Goal: Task Accomplishment & Management: Manage account settings

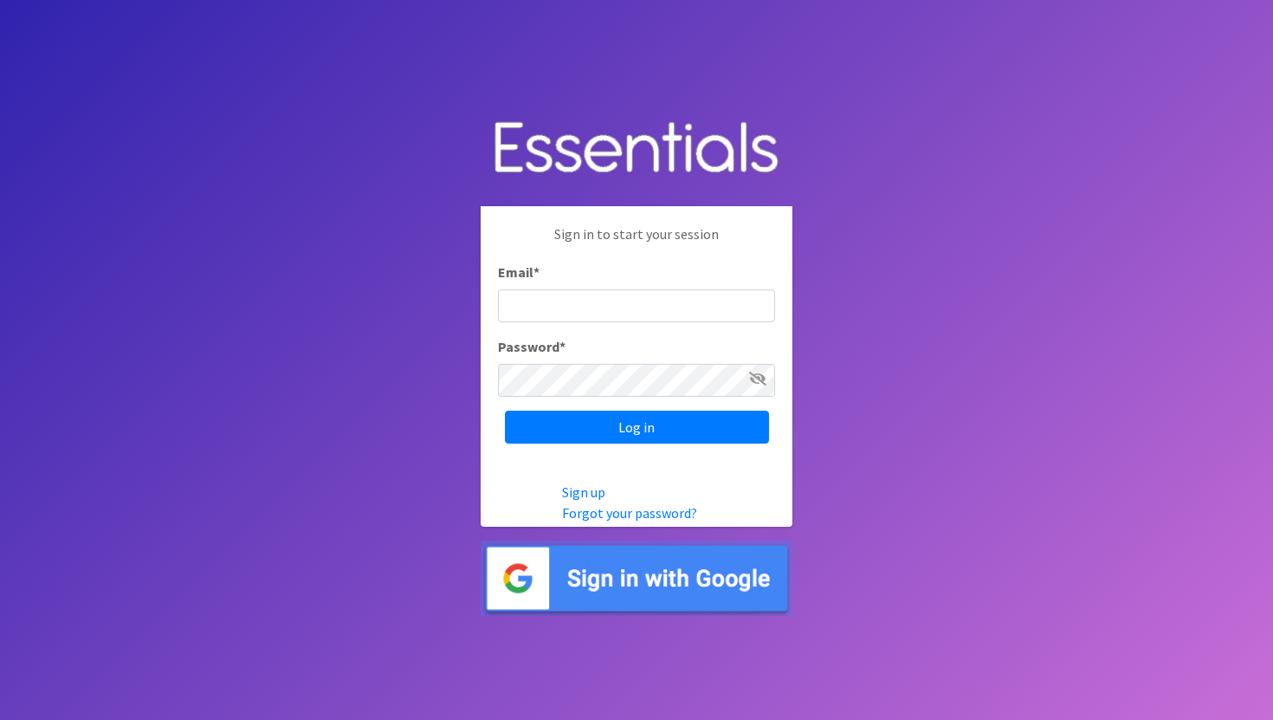
click at [566, 591] on img at bounding box center [637, 577] width 312 height 75
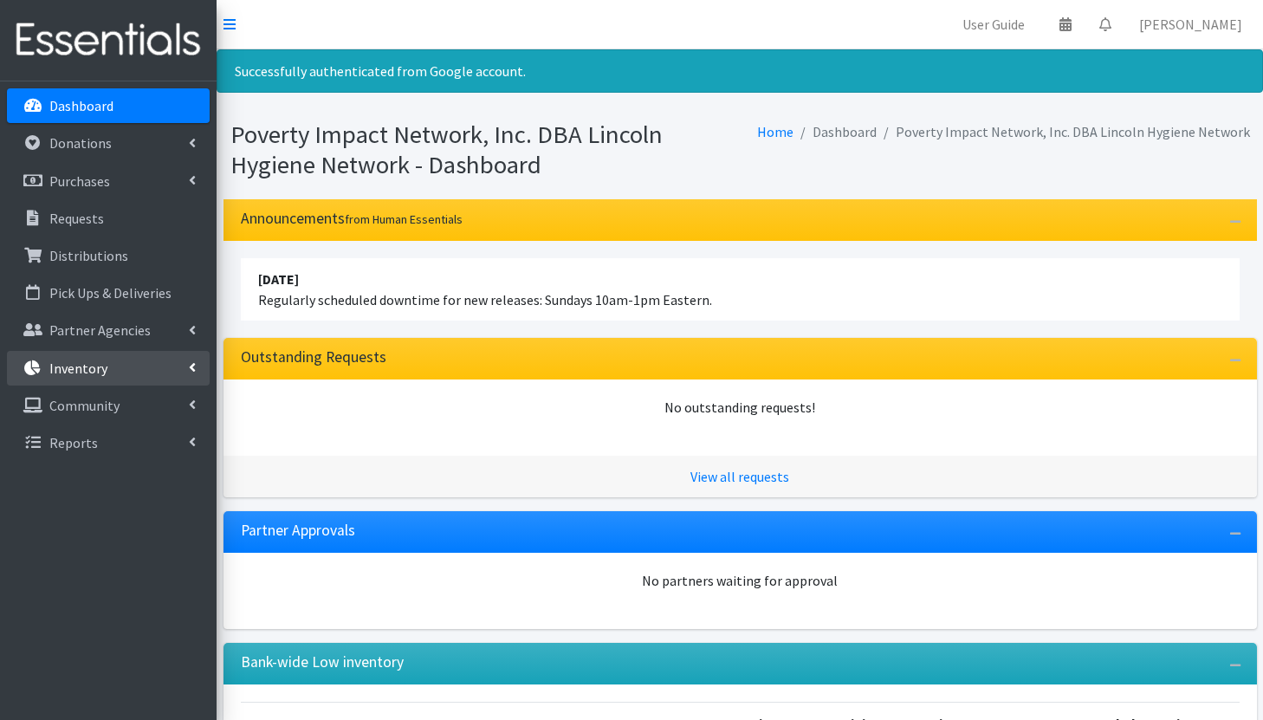
click at [131, 366] on link "Inventory" at bounding box center [108, 368] width 203 height 35
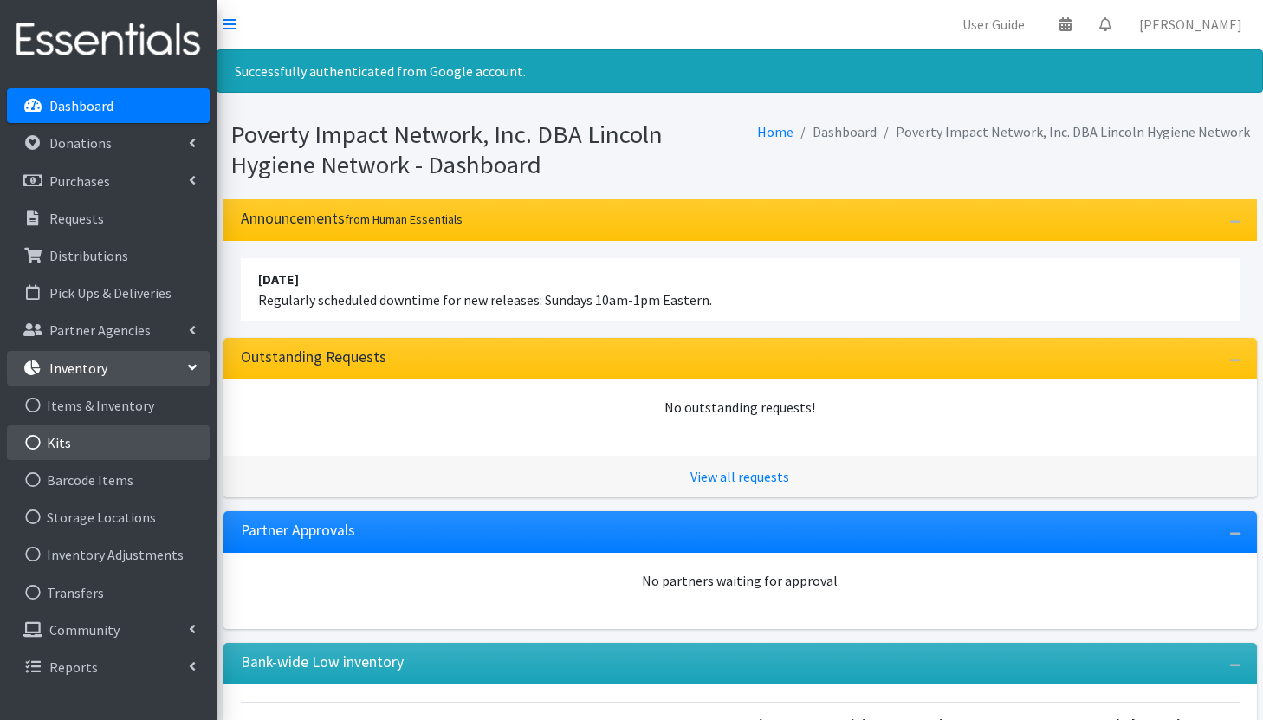
click at [108, 438] on link "Kits" at bounding box center [108, 442] width 203 height 35
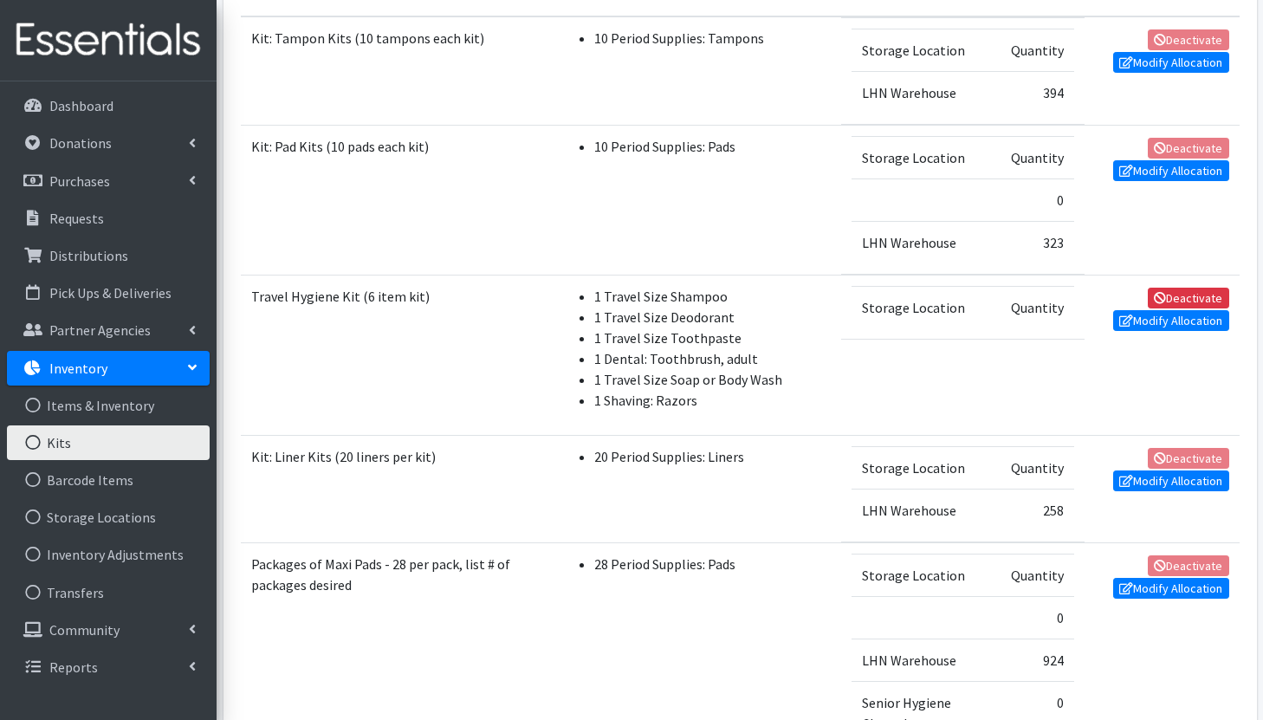
scroll to position [369, 0]
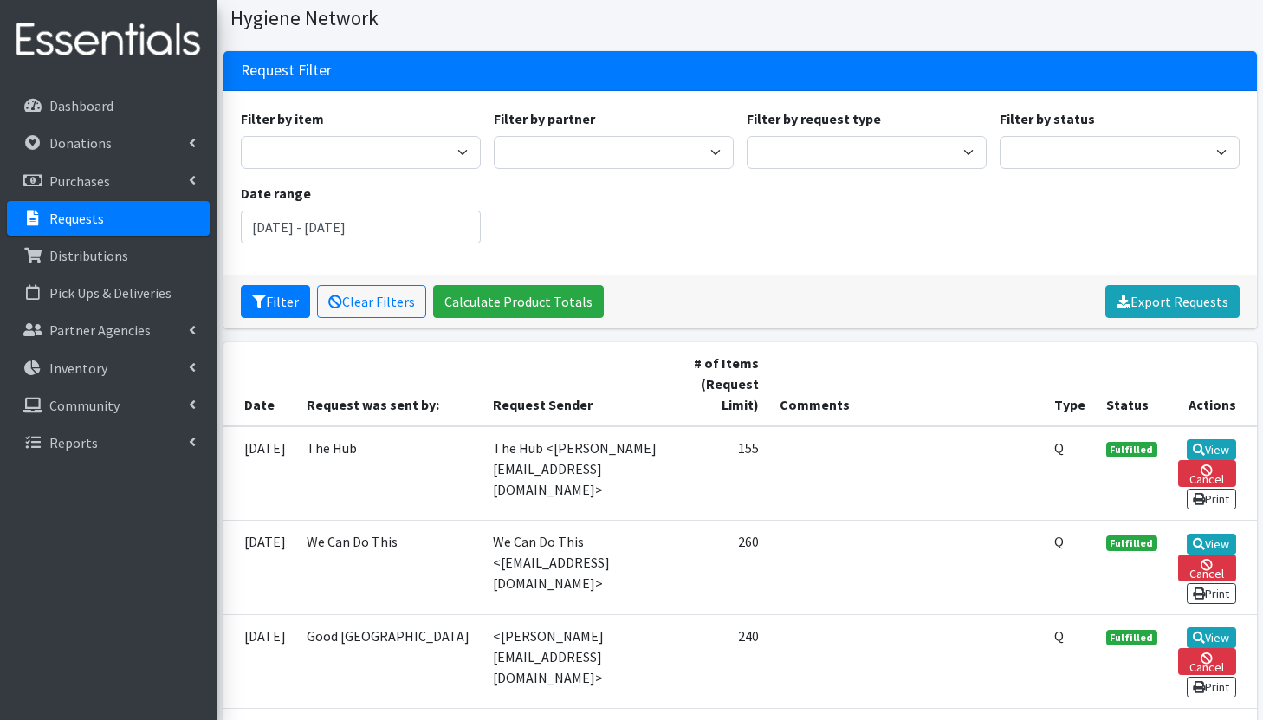
scroll to position [107, 0]
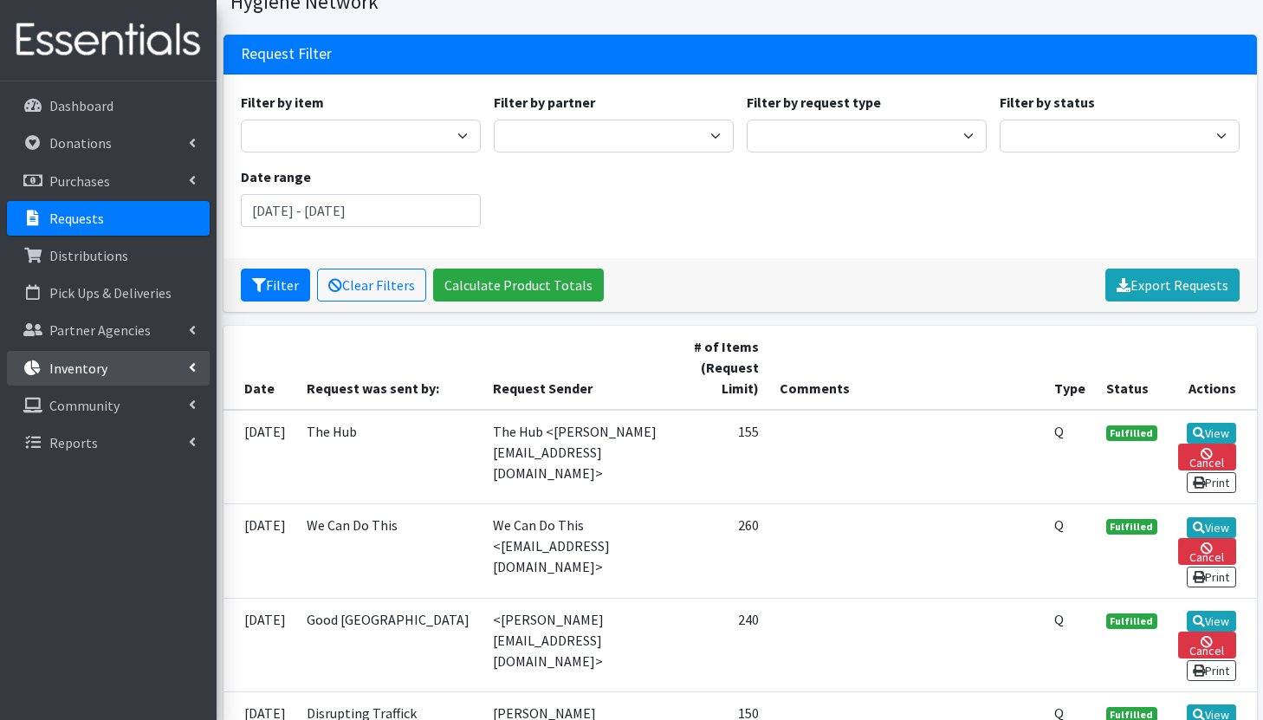
click at [144, 360] on link "Inventory" at bounding box center [108, 368] width 203 height 35
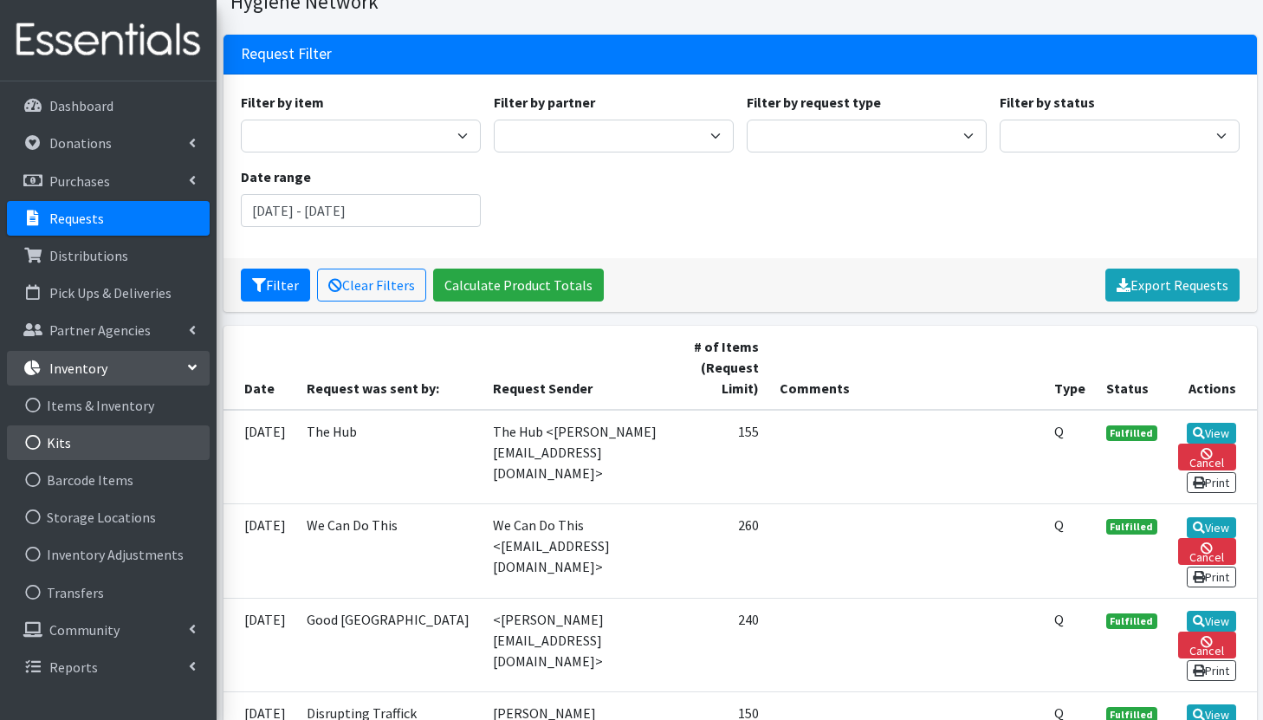
click at [128, 431] on link "Kits" at bounding box center [108, 442] width 203 height 35
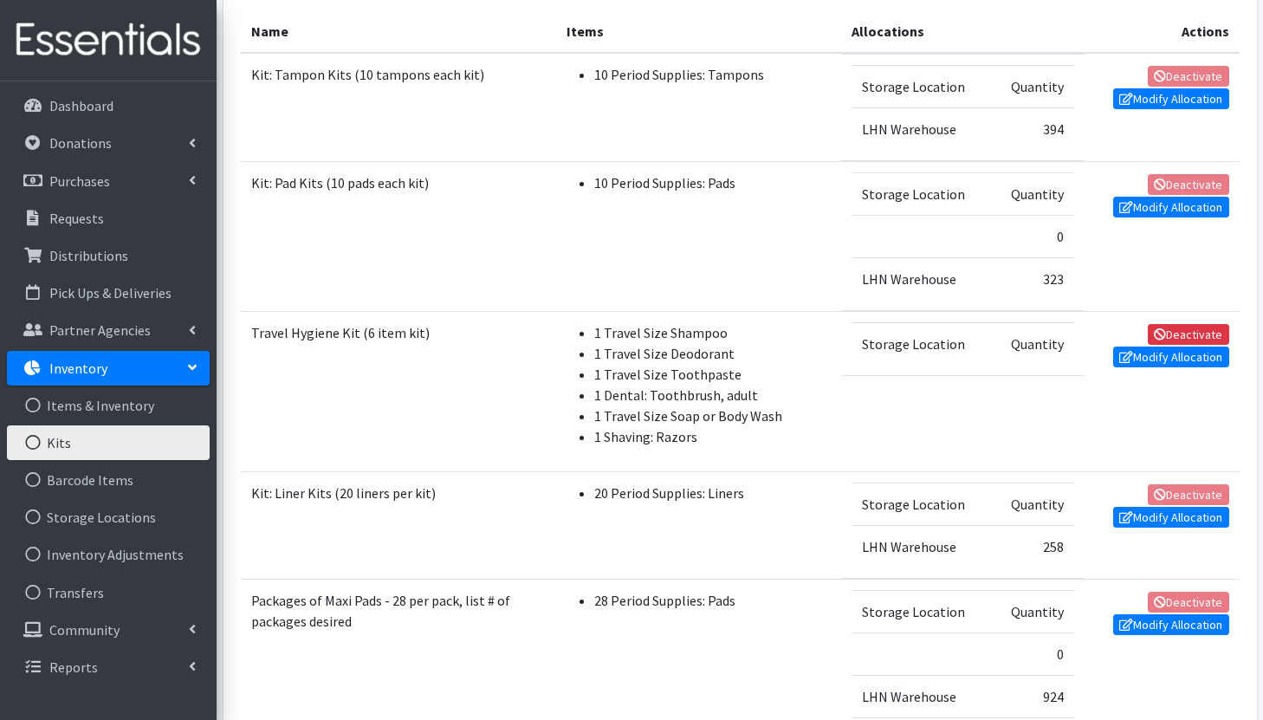
scroll to position [367, 0]
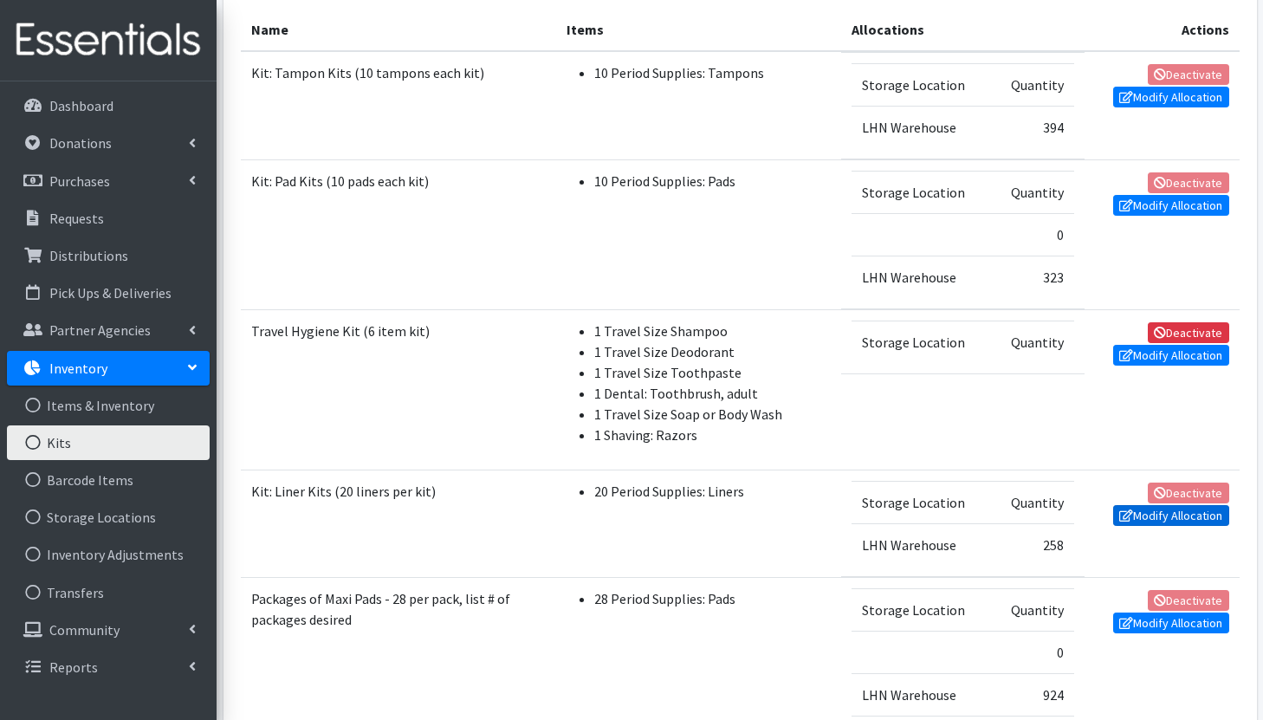
click at [1161, 513] on link "Modify Allocation" at bounding box center [1171, 515] width 116 height 21
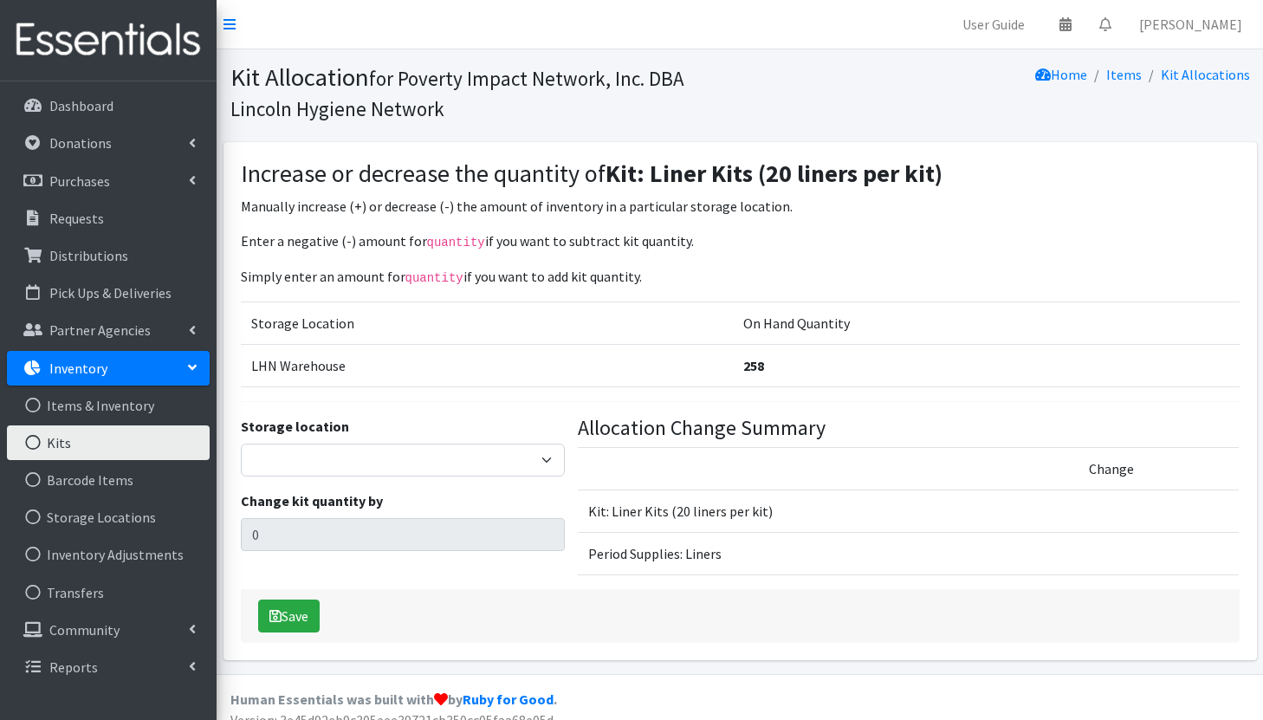
scroll to position [17, 0]
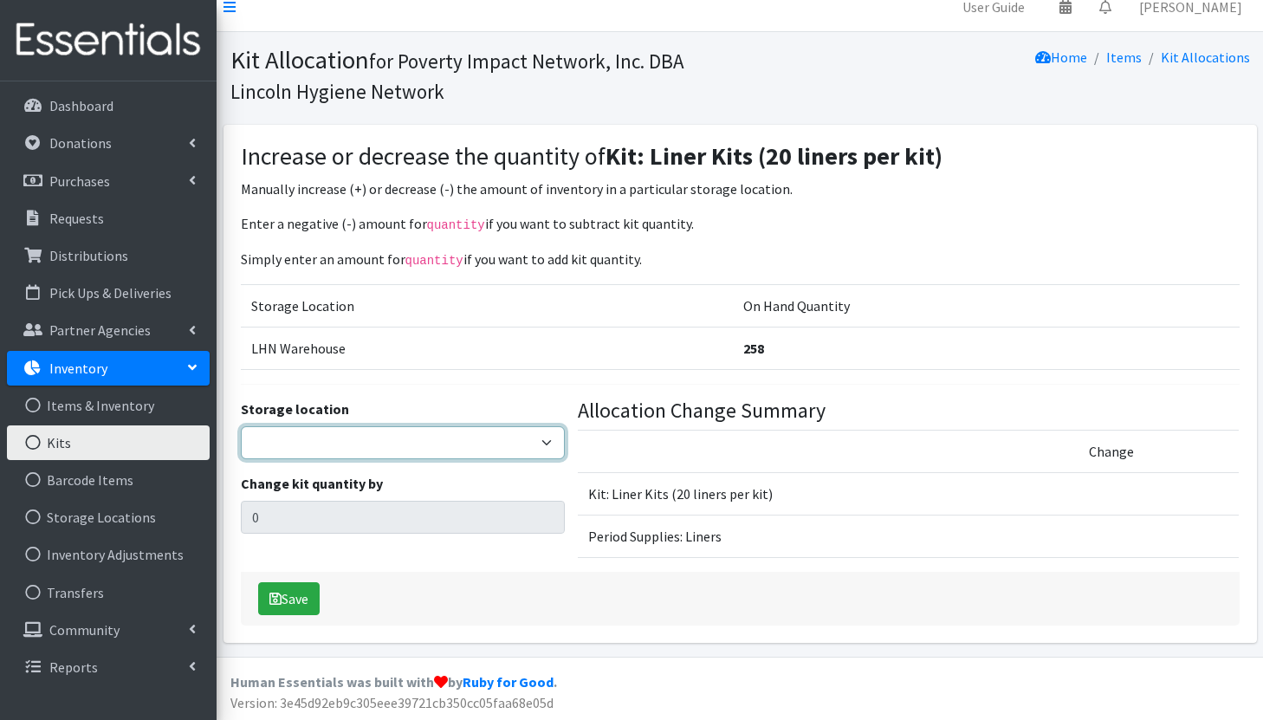
click at [381, 430] on select "LHN Warehouse Senior Hygiene Closet Inventory" at bounding box center [403, 442] width 324 height 33
select select "344"
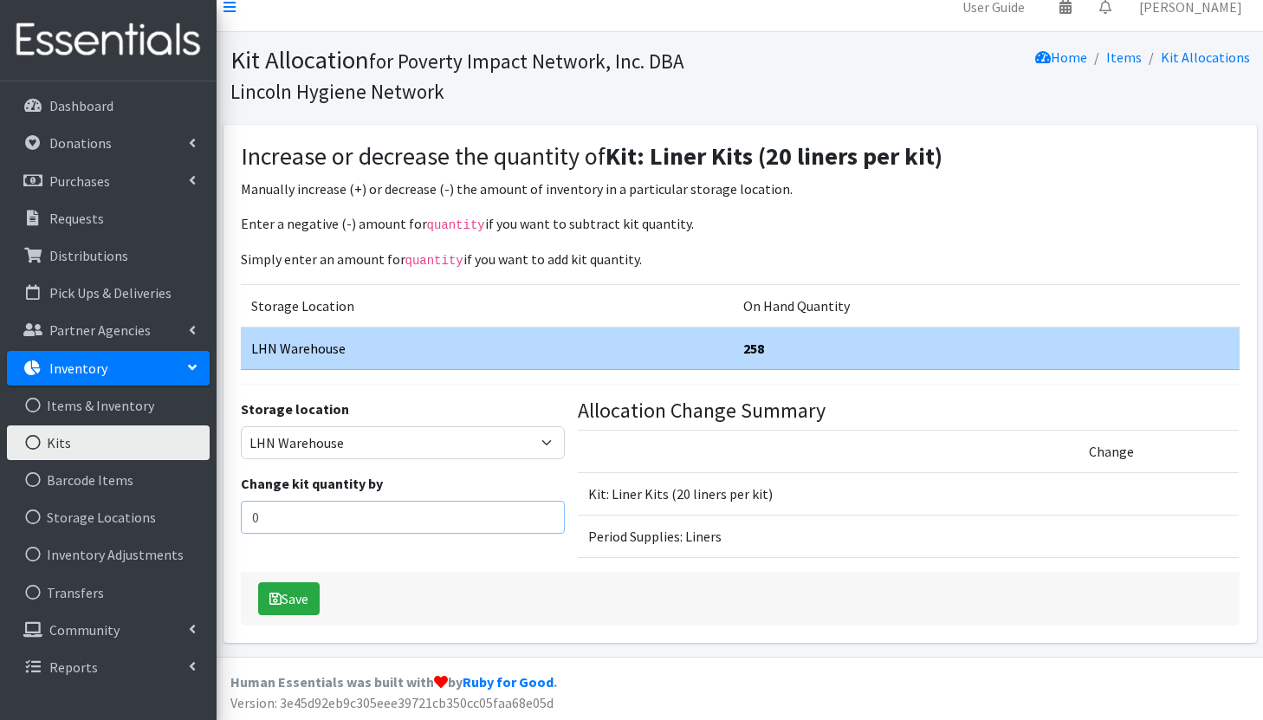
click at [320, 510] on input "0" at bounding box center [403, 517] width 324 height 33
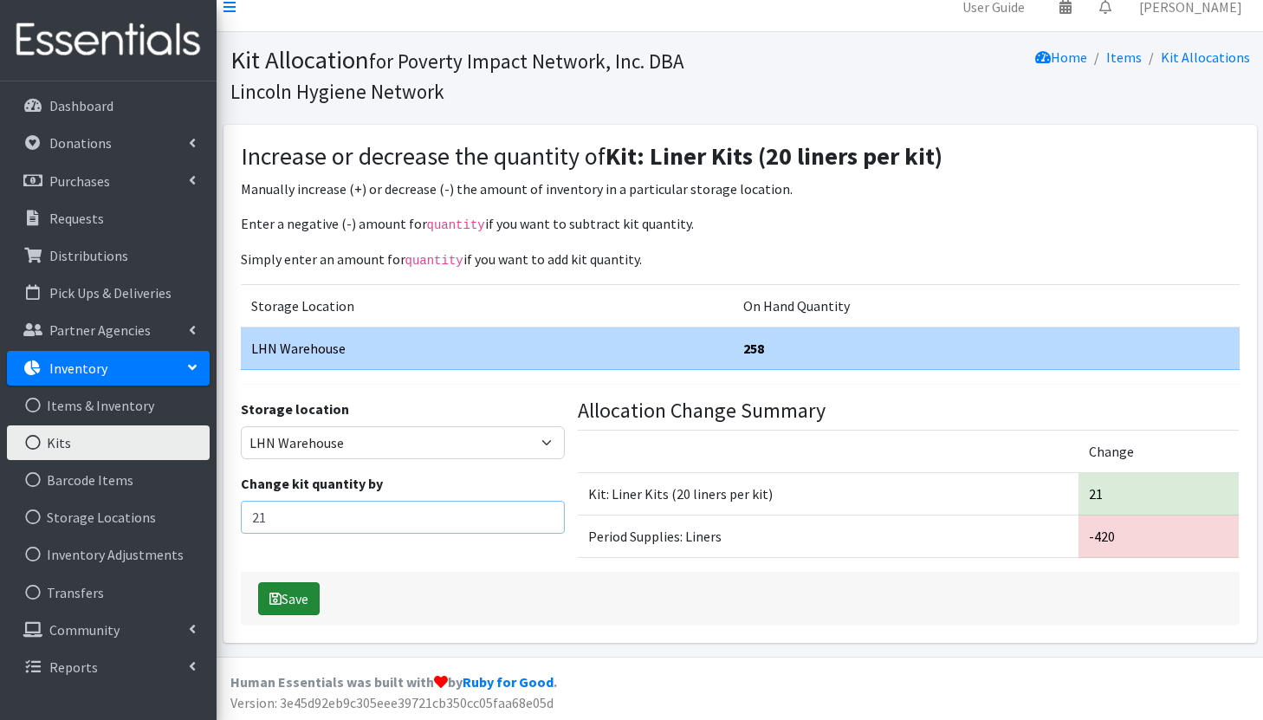
type input "21"
click at [307, 598] on button "Save" at bounding box center [288, 598] width 61 height 33
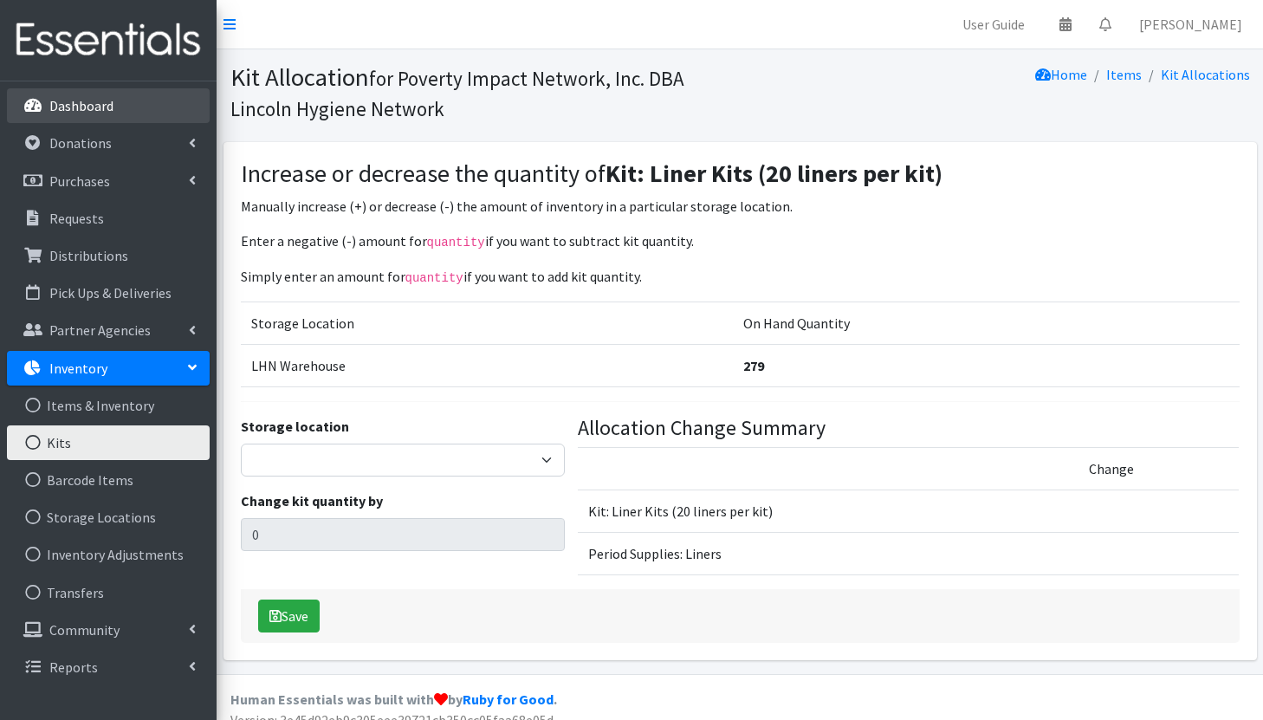
click at [91, 103] on p "Dashboard" at bounding box center [81, 105] width 64 height 17
